Goal: Information Seeking & Learning: Understand process/instructions

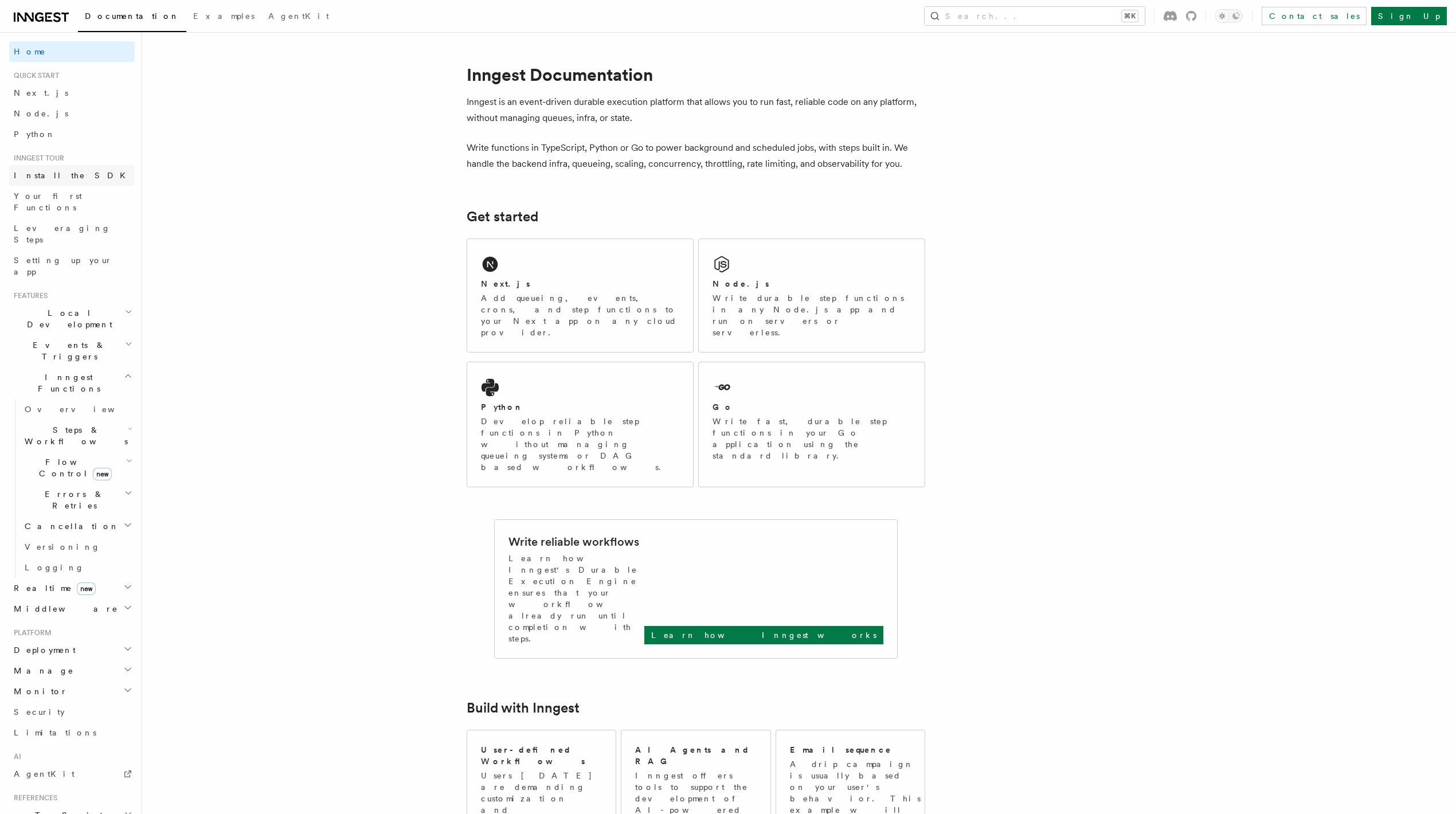
click at [76, 175] on link "Install the SDK" at bounding box center [72, 175] width 126 height 20
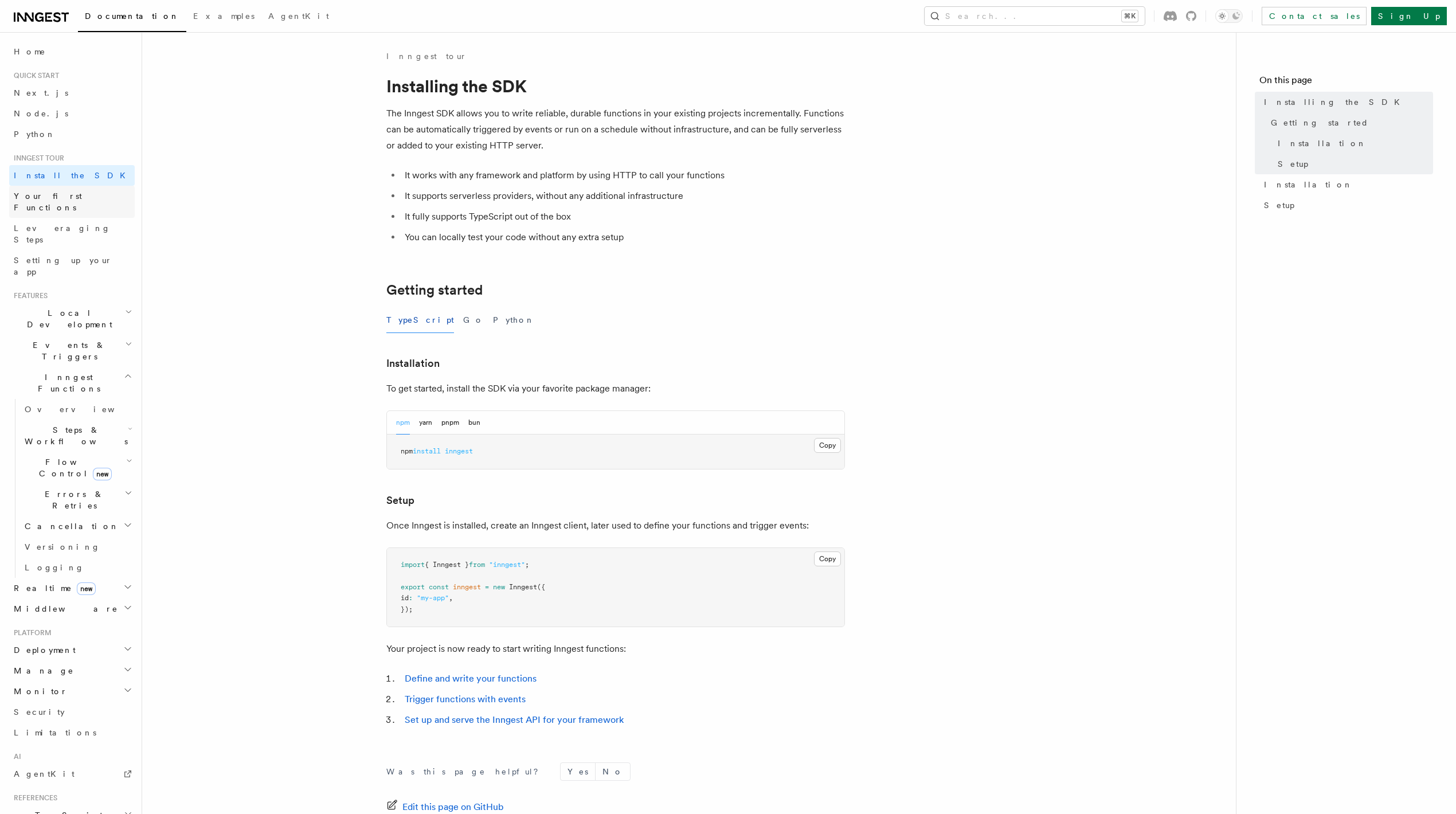
click at [76, 194] on span "Your first Functions" at bounding box center [48, 201] width 68 height 20
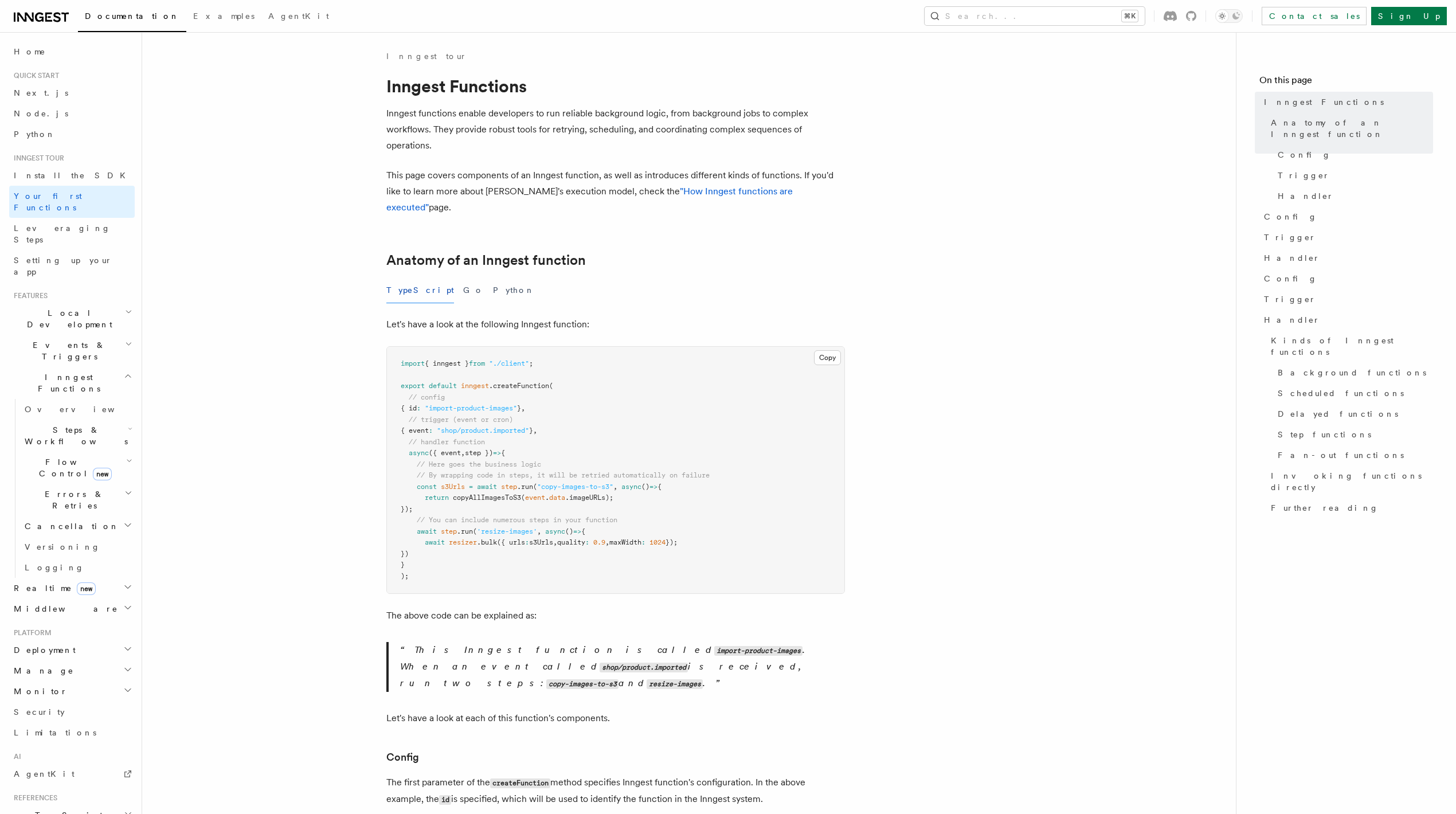
click at [61, 161] on span "Inngest tour" at bounding box center [37, 158] width 55 height 9
click at [63, 169] on link "Install the SDK" at bounding box center [72, 175] width 126 height 20
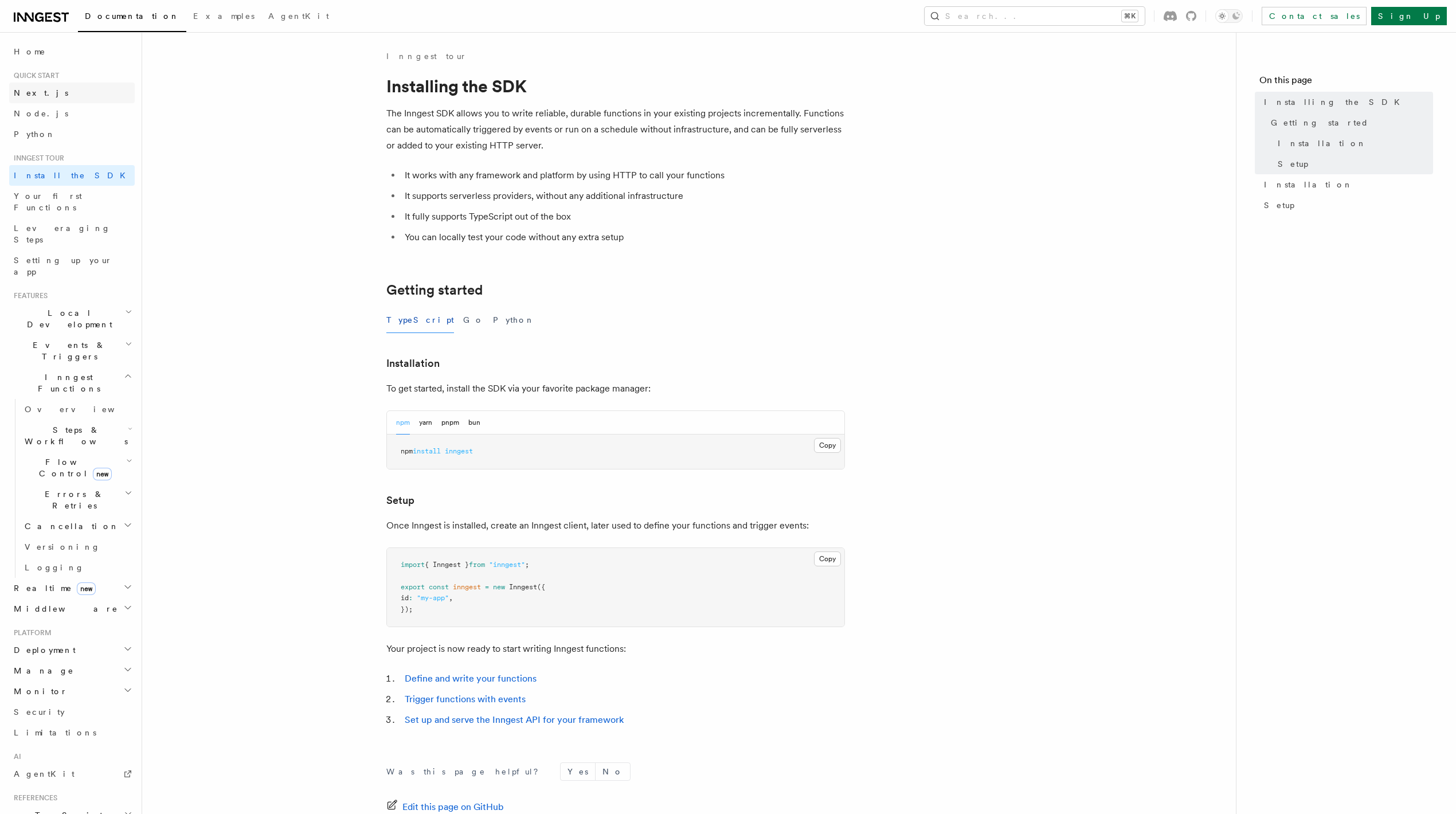
click at [56, 95] on link "Next.js" at bounding box center [72, 93] width 126 height 20
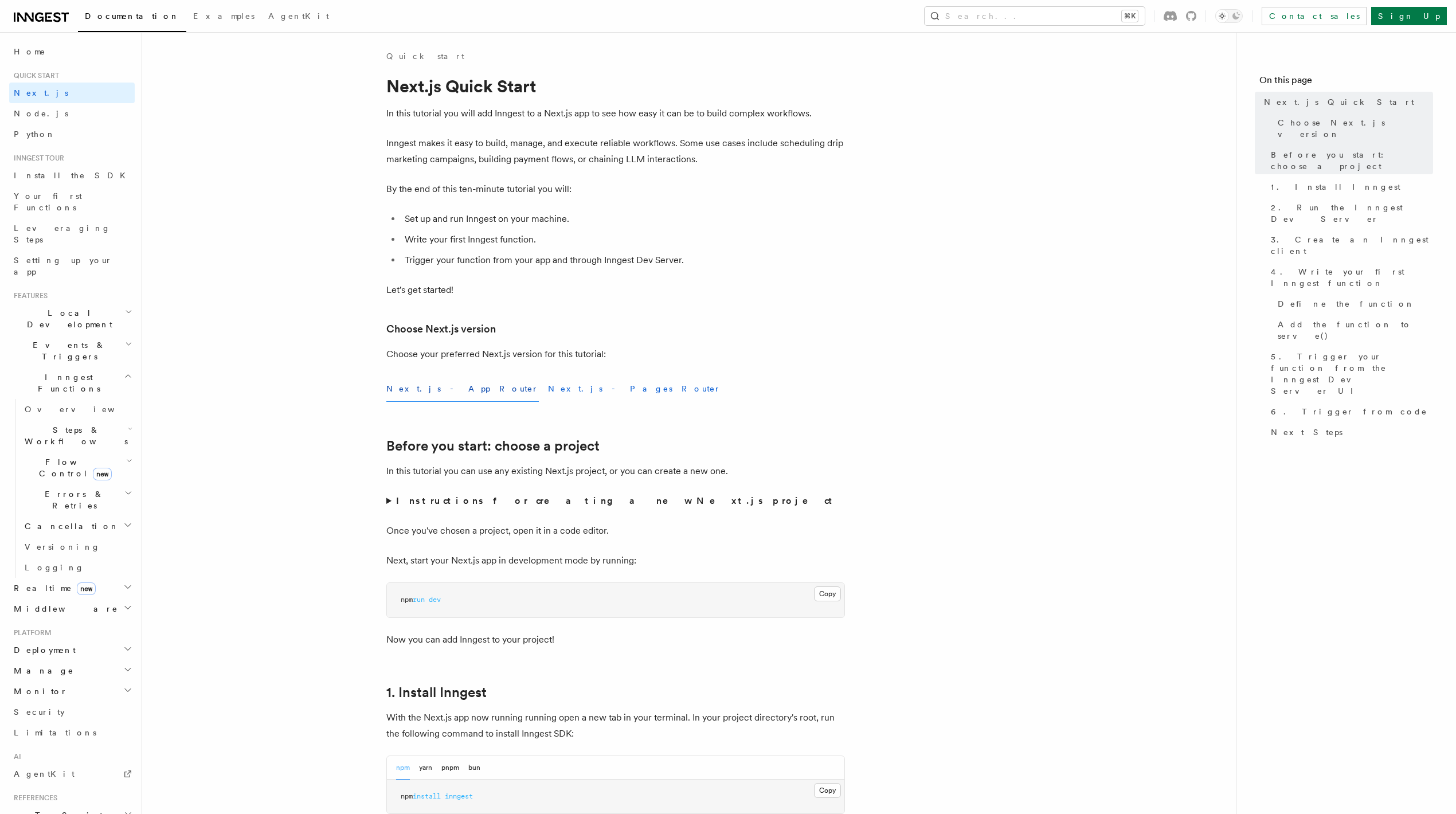
click at [548, 390] on button "Next.js - Pages Router" at bounding box center [635, 389] width 173 height 26
click at [433, 391] on button "Next.js - App Router" at bounding box center [462, 389] width 152 height 26
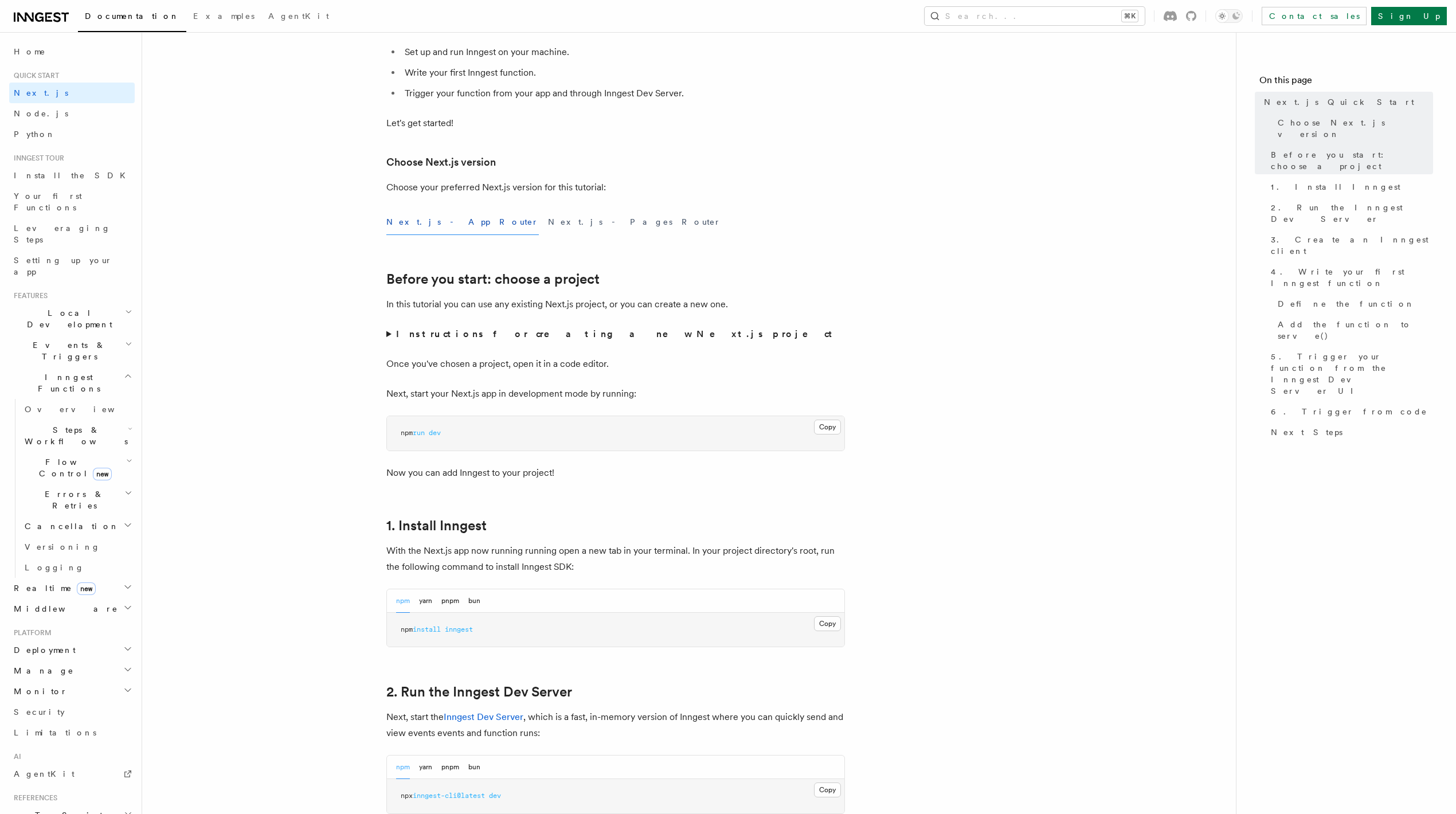
scroll to position [220, 0]
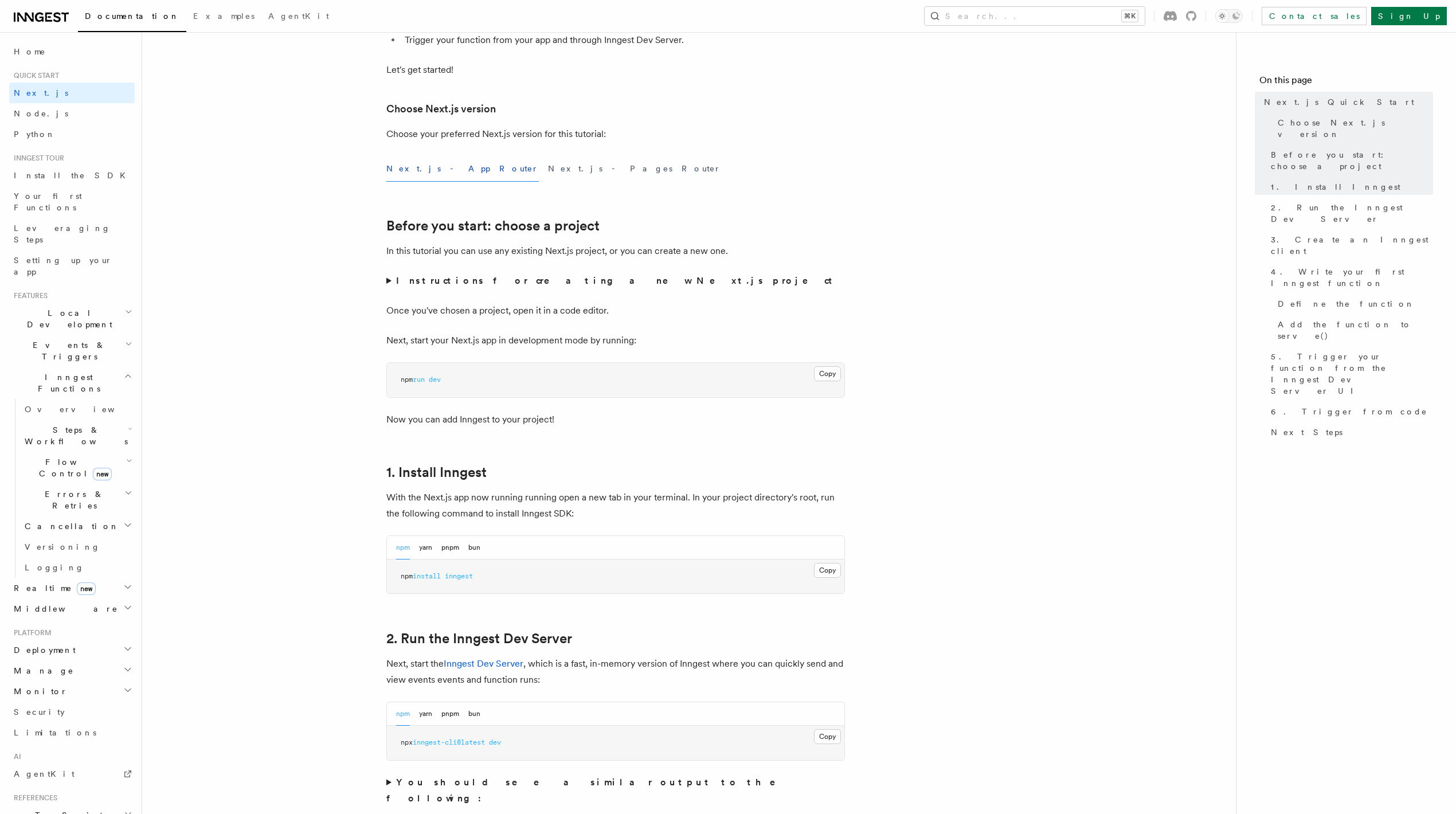
click at [420, 283] on strong "Instructions for creating a new Next.js project" at bounding box center [617, 280] width 441 height 11
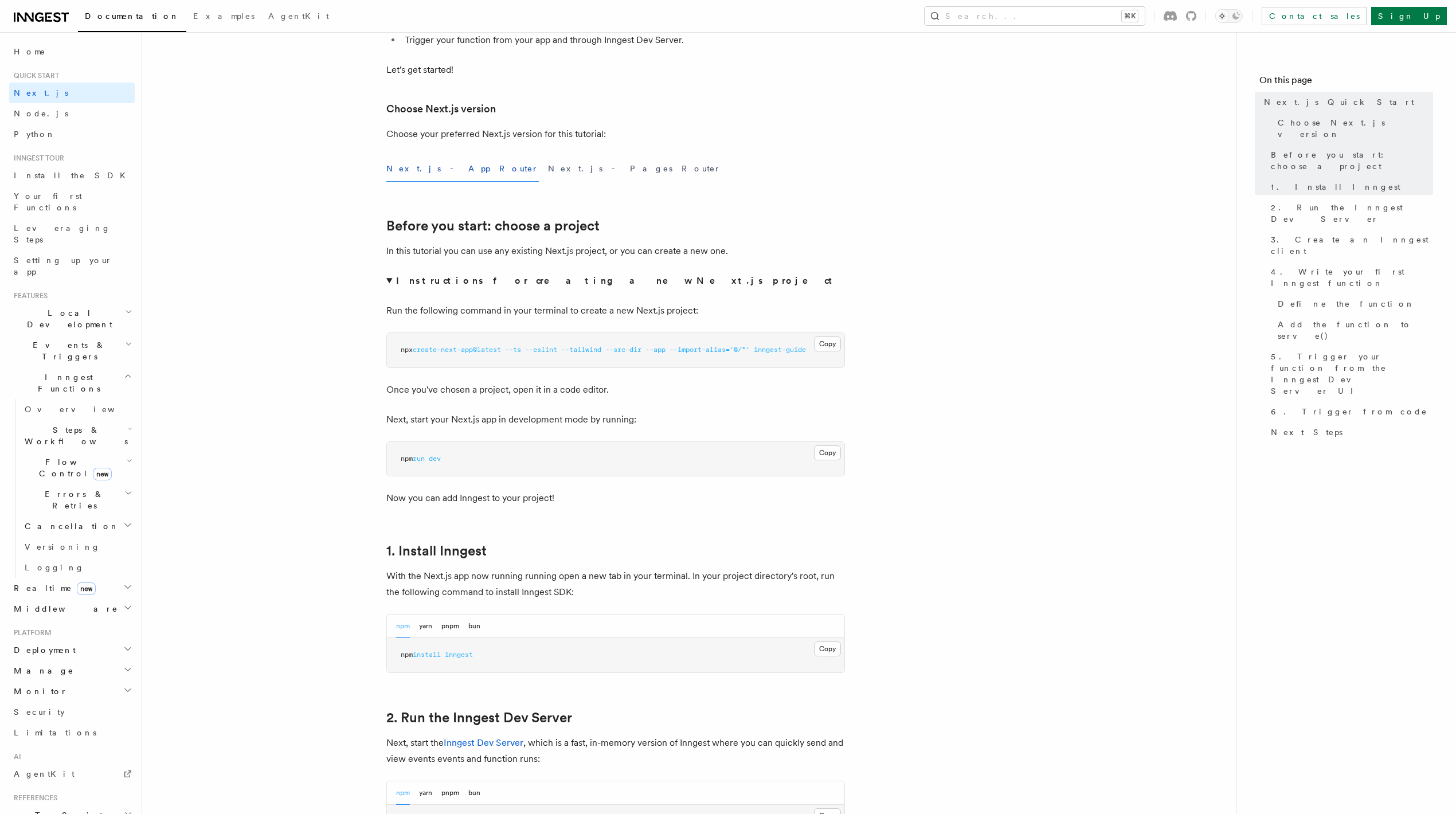
click at [398, 277] on strong "Instructions for creating a new Next.js project" at bounding box center [617, 280] width 441 height 11
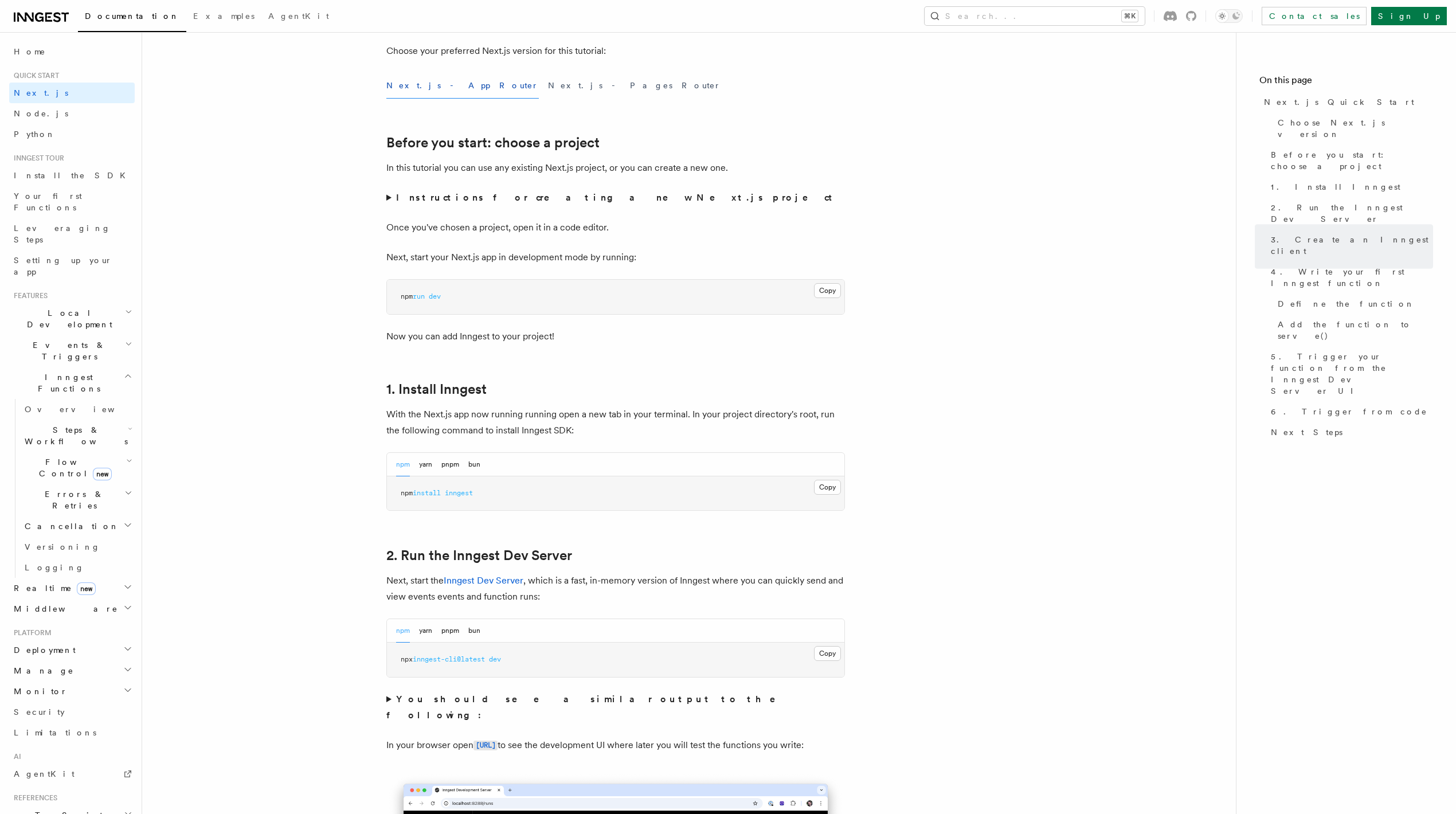
scroll to position [0, 0]
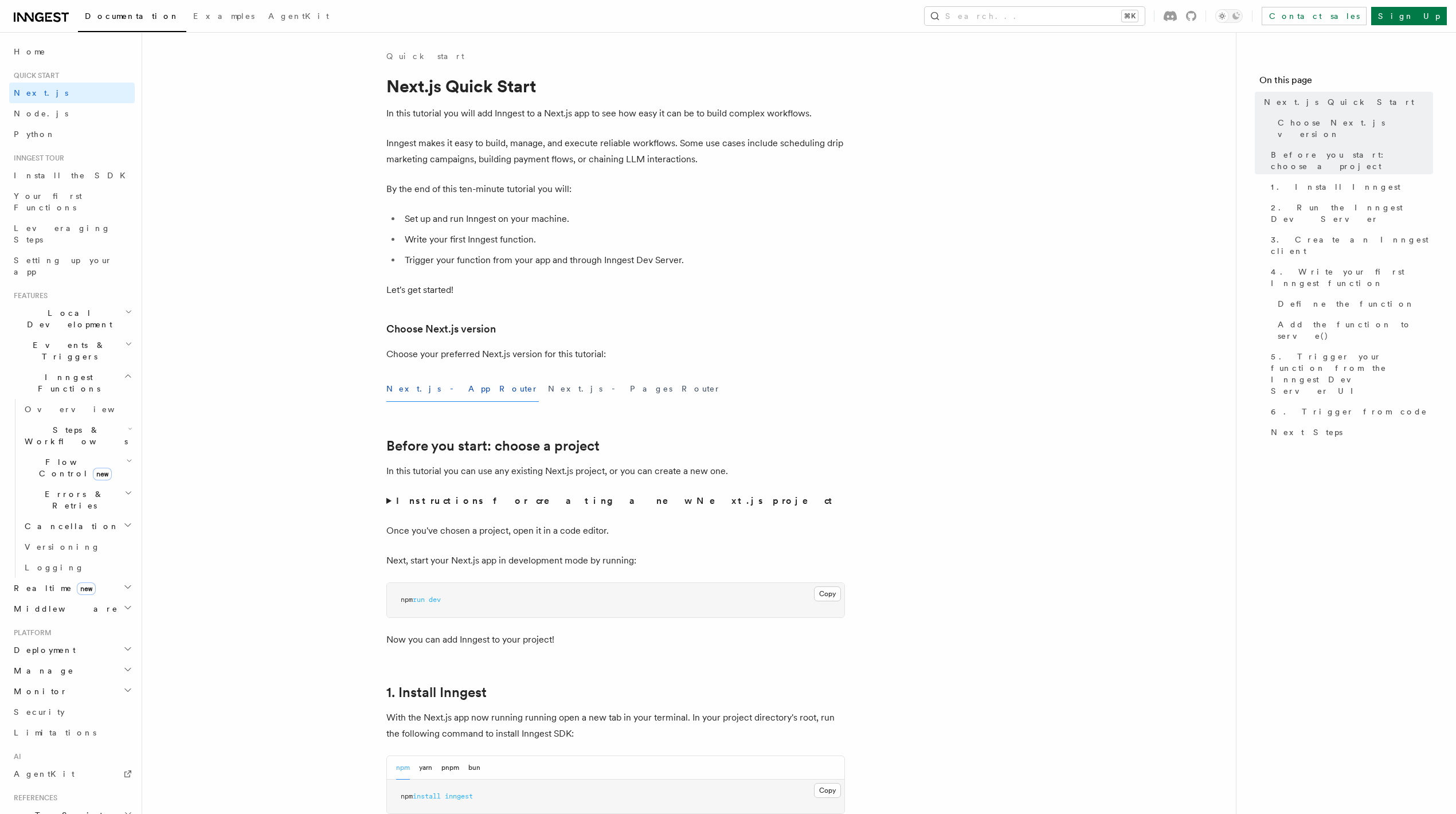
click at [1415, 6] on div "Documentation Examples AgentKit Search... ⌘K Contact sales Sign Up" at bounding box center [728, 16] width 1456 height 32
click at [1417, 15] on link "Sign Up" at bounding box center [1409, 16] width 76 height 19
